Goal: Manage account settings

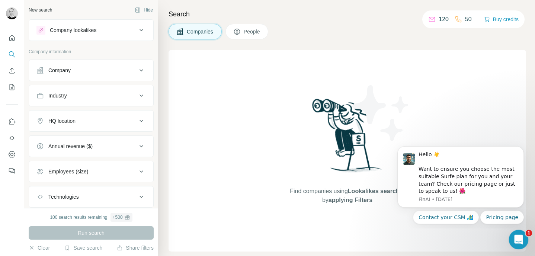
click at [518, 239] on icon "Open Intercom Messenger" at bounding box center [517, 238] width 12 height 12
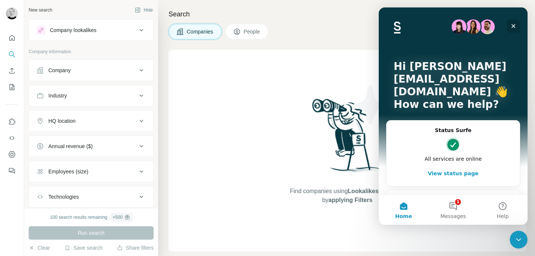
click at [514, 25] on icon "Close" at bounding box center [513, 26] width 4 height 4
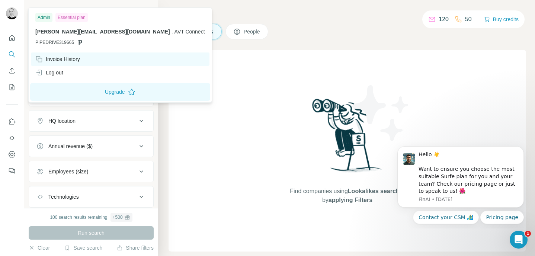
click at [64, 58] on div "Invoice History" at bounding box center [57, 58] width 45 height 7
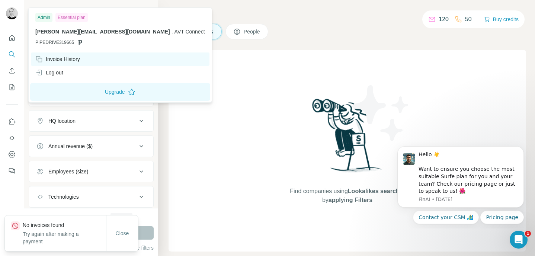
click at [64, 58] on div "Invoice History" at bounding box center [57, 58] width 45 height 7
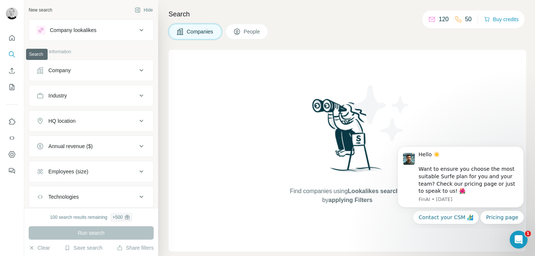
click at [10, 53] on icon "Search" at bounding box center [11, 54] width 7 height 7
